Goal: Find specific page/section: Find specific page/section

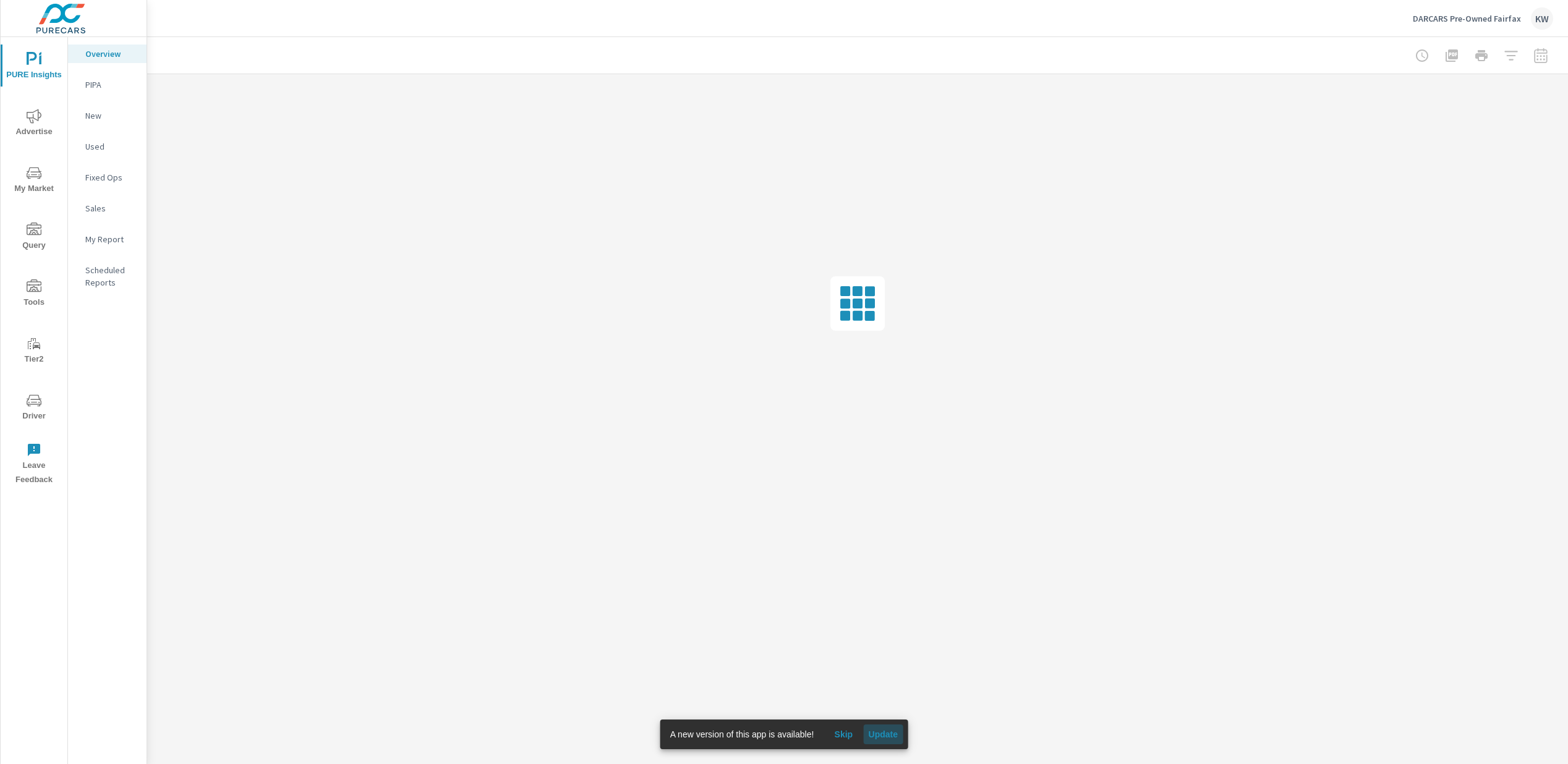
click at [893, 732] on span "Update" at bounding box center [882, 734] width 30 height 11
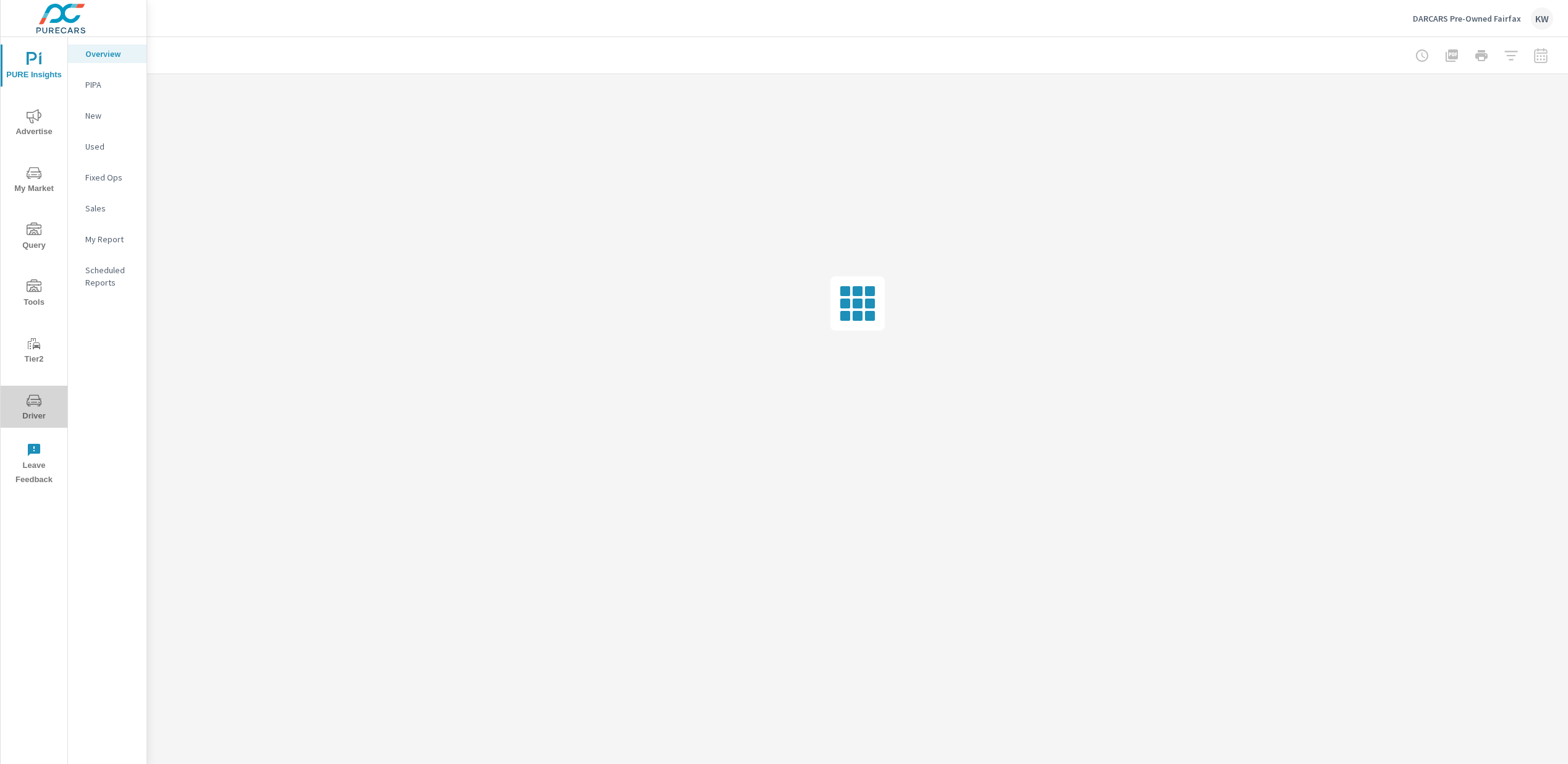
click at [34, 408] on span "Driver" at bounding box center [34, 408] width 60 height 31
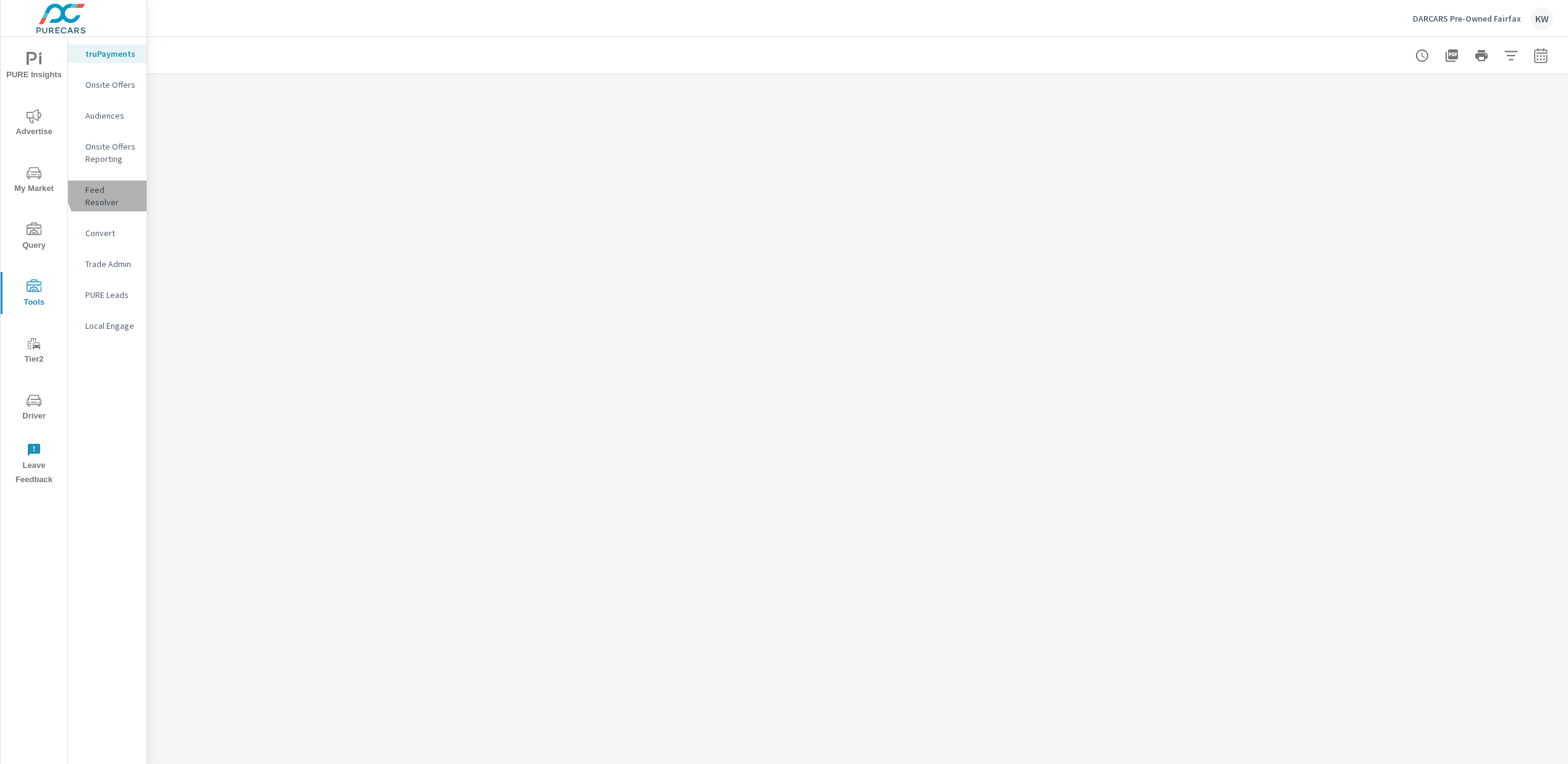
click at [121, 188] on p "Feed Resolver" at bounding box center [110, 196] width 52 height 25
